Goal: Information Seeking & Learning: Learn about a topic

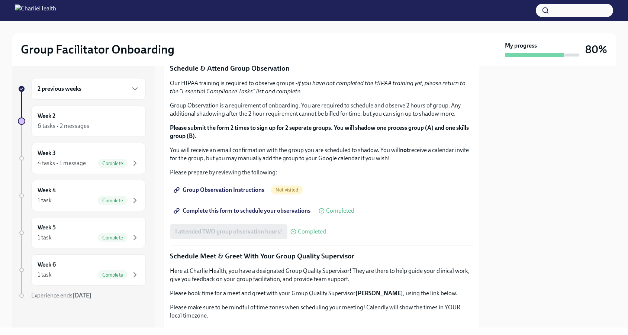
scroll to position [363, 0]
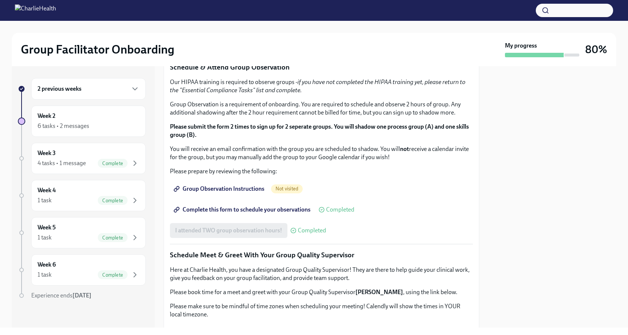
click at [226, 14] on strong "Click here to access your Docebo!" at bounding box center [219, 10] width 85 height 7
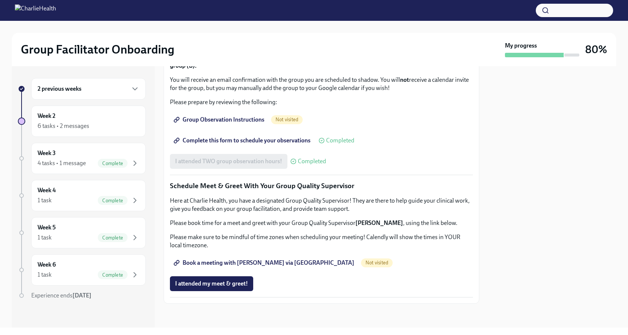
scroll to position [478, 0]
click at [254, 123] on span "Group Observation Instructions" at bounding box center [219, 119] width 89 height 7
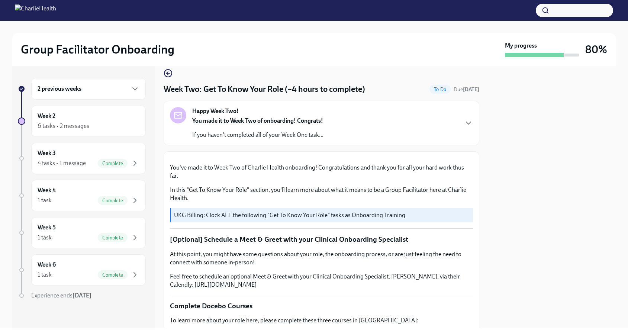
scroll to position [0, 0]
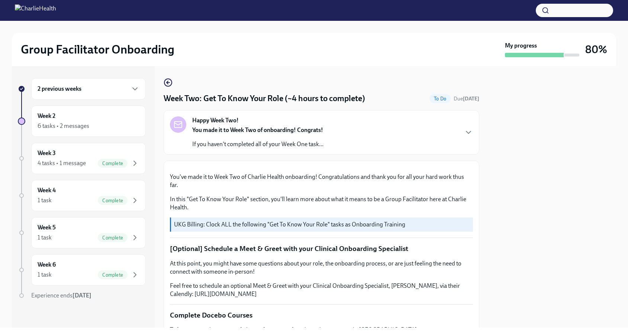
click at [346, 129] on div "Happy Week Two! You made it to Week Two of onboarding! Congrats! If you haven't…" at bounding box center [321, 132] width 303 height 32
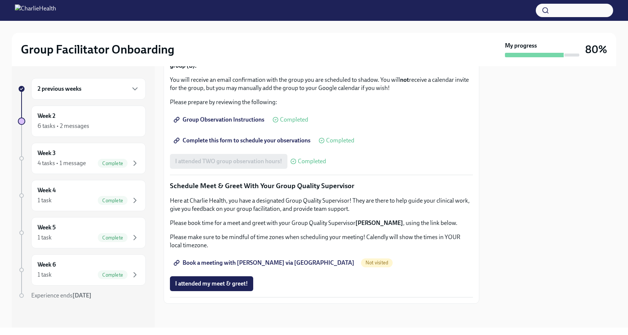
scroll to position [805, 0]
click at [88, 166] on div "4 tasks • 1 message Complete" at bounding box center [89, 163] width 102 height 9
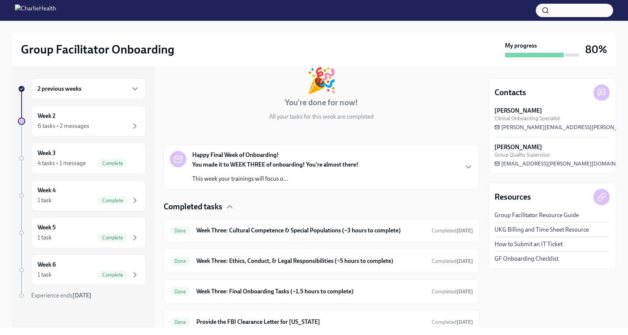
scroll to position [75, 0]
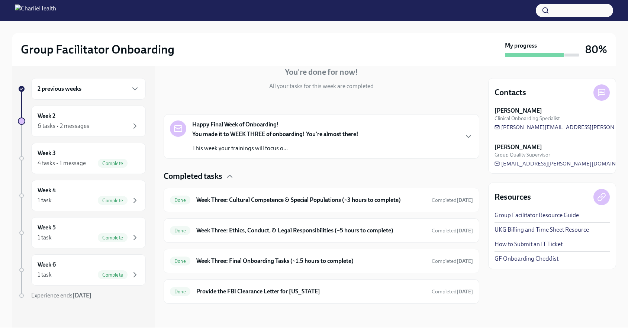
click at [259, 153] on div "Happy Final Week of Onboarding! You made it to WEEK THREE of onboarding! You're…" at bounding box center [322, 136] width 316 height 45
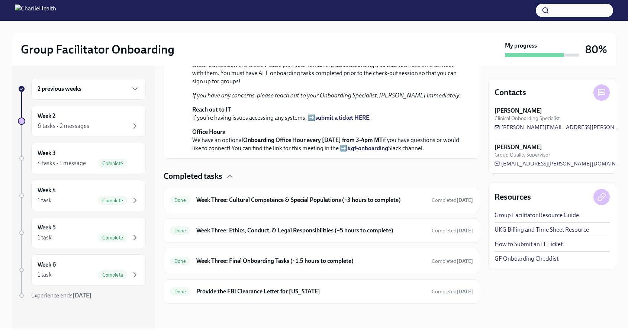
scroll to position [376, 0]
click at [99, 107] on div "Week 2 6 tasks • 2 messages" at bounding box center [88, 121] width 114 height 31
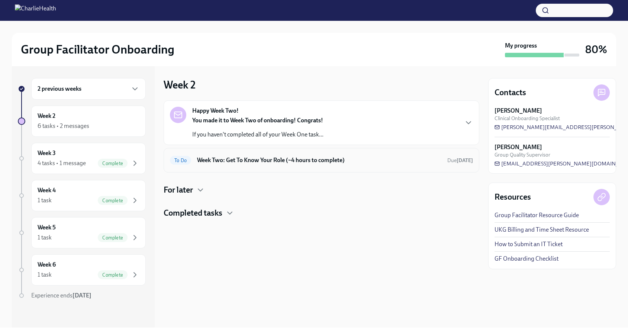
click at [269, 159] on h6 "Week Two: Get To Know Your Role (~4 hours to complete)" at bounding box center [319, 160] width 244 height 8
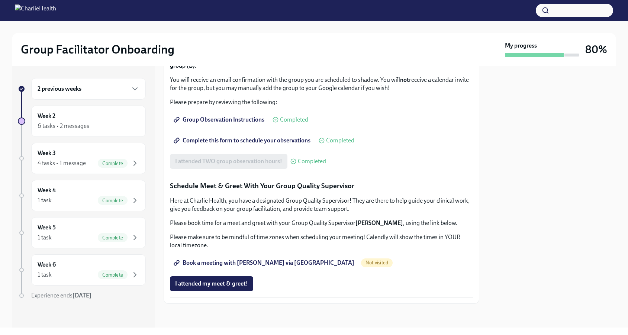
scroll to position [651, 0]
click at [258, 265] on span "Book a meeting with [PERSON_NAME] via [GEOGRAPHIC_DATA]" at bounding box center [264, 262] width 179 height 7
click at [237, 287] on span "I attended my meet & greet!" at bounding box center [211, 283] width 73 height 7
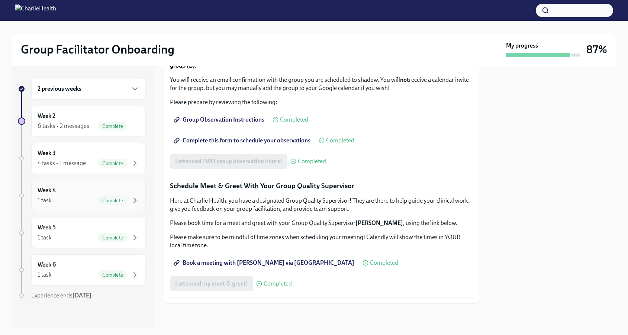
click at [72, 191] on div "Week 4 1 task Complete" at bounding box center [89, 195] width 102 height 19
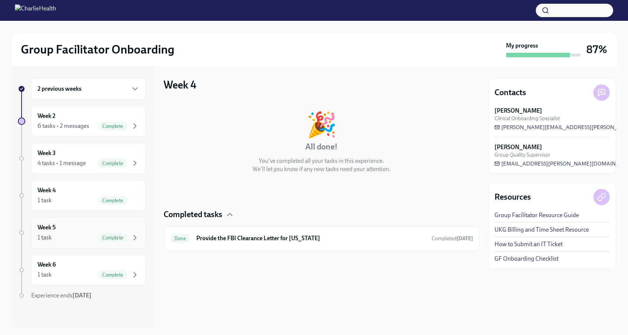
click at [66, 221] on div "Week 5 1 task Complete" at bounding box center [88, 232] width 114 height 31
click at [75, 226] on div "Week 5 1 task Complete" at bounding box center [89, 232] width 102 height 19
click at [83, 269] on div "Week 6 1 task Complete" at bounding box center [89, 270] width 102 height 19
click at [134, 235] on icon "button" at bounding box center [134, 237] width 9 height 9
click at [136, 198] on icon "button" at bounding box center [134, 200] width 9 height 9
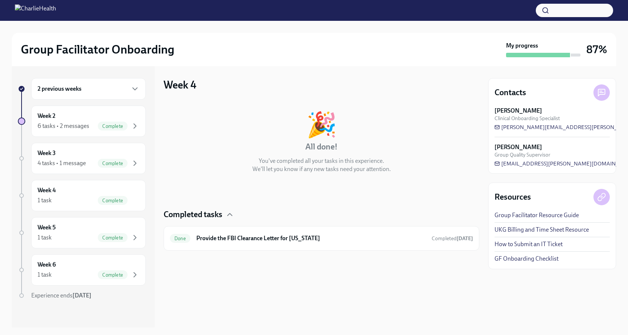
click at [593, 49] on h3 "87%" at bounding box center [596, 49] width 21 height 13
click at [111, 86] on div "2 previous weeks" at bounding box center [89, 88] width 102 height 9
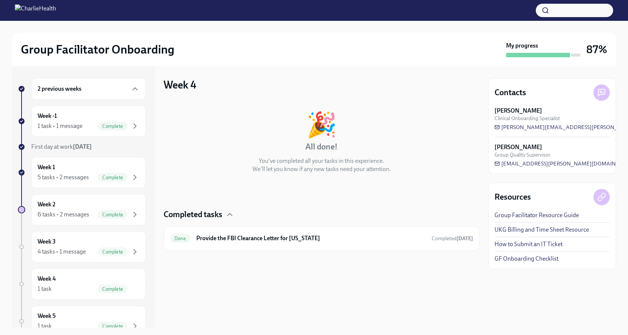
click at [509, 260] on link "GF Onboarding Checklist" at bounding box center [526, 259] width 64 height 8
